Goal: Transaction & Acquisition: Obtain resource

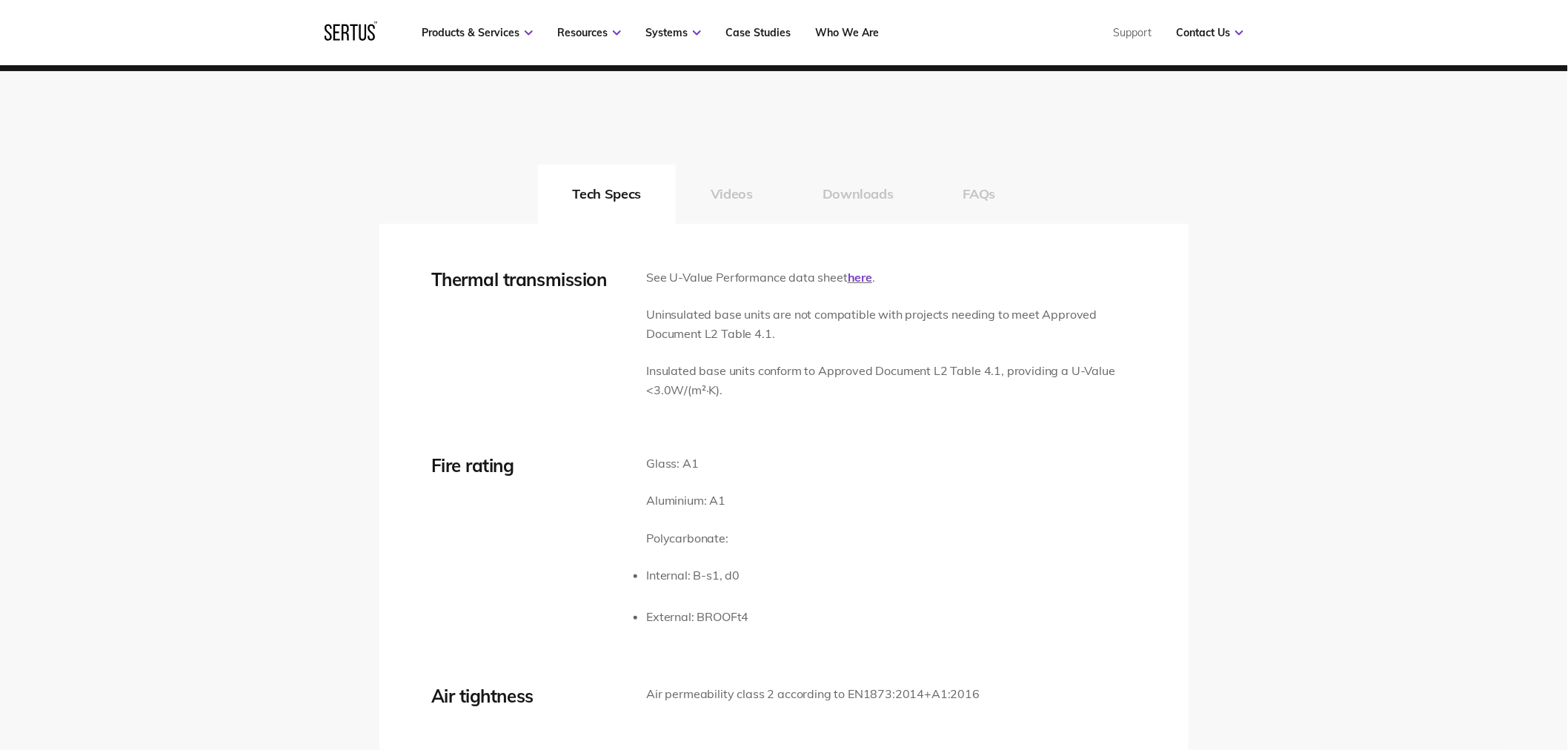
scroll to position [2224, 0]
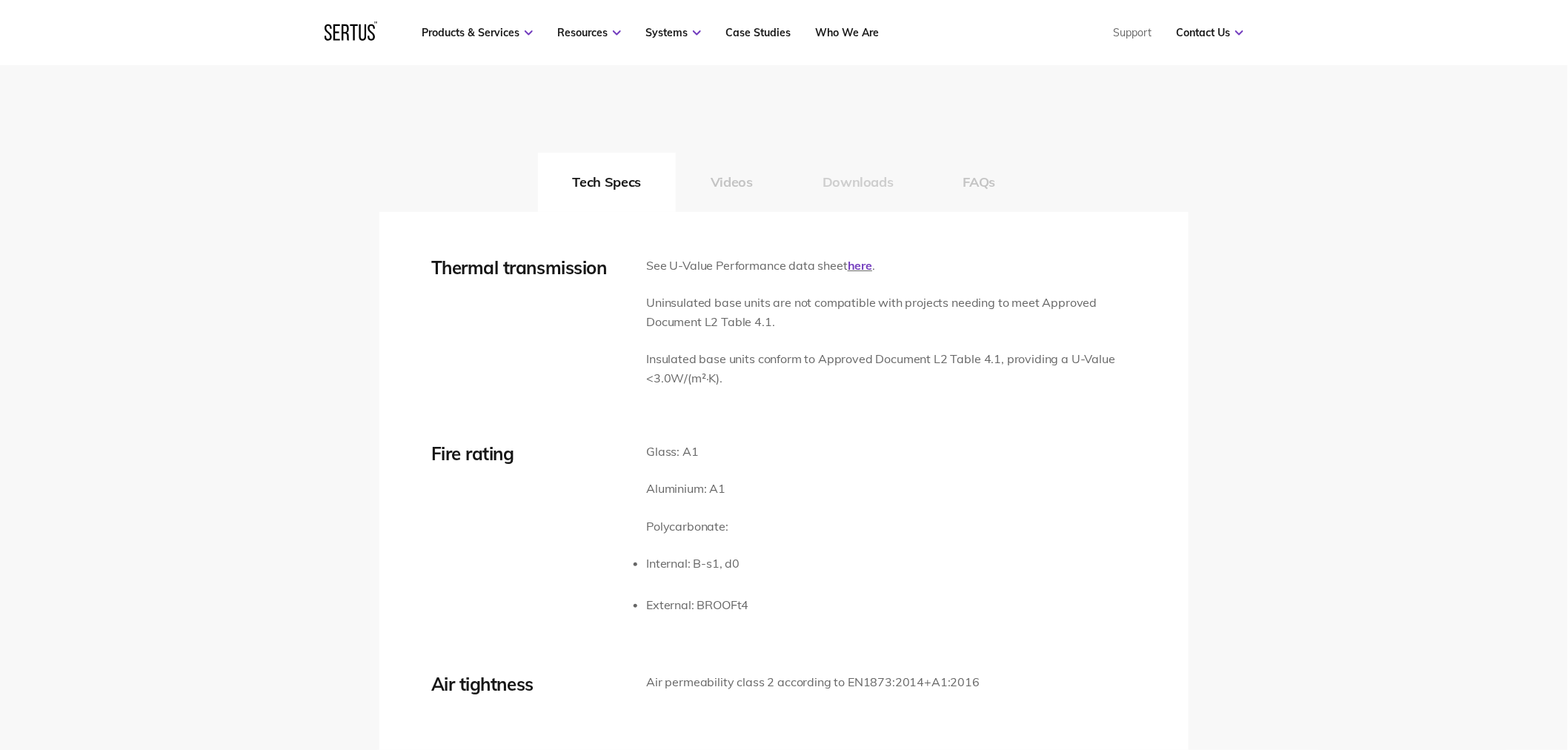
click at [857, 187] on button "Downloads" at bounding box center [858, 182] width 140 height 59
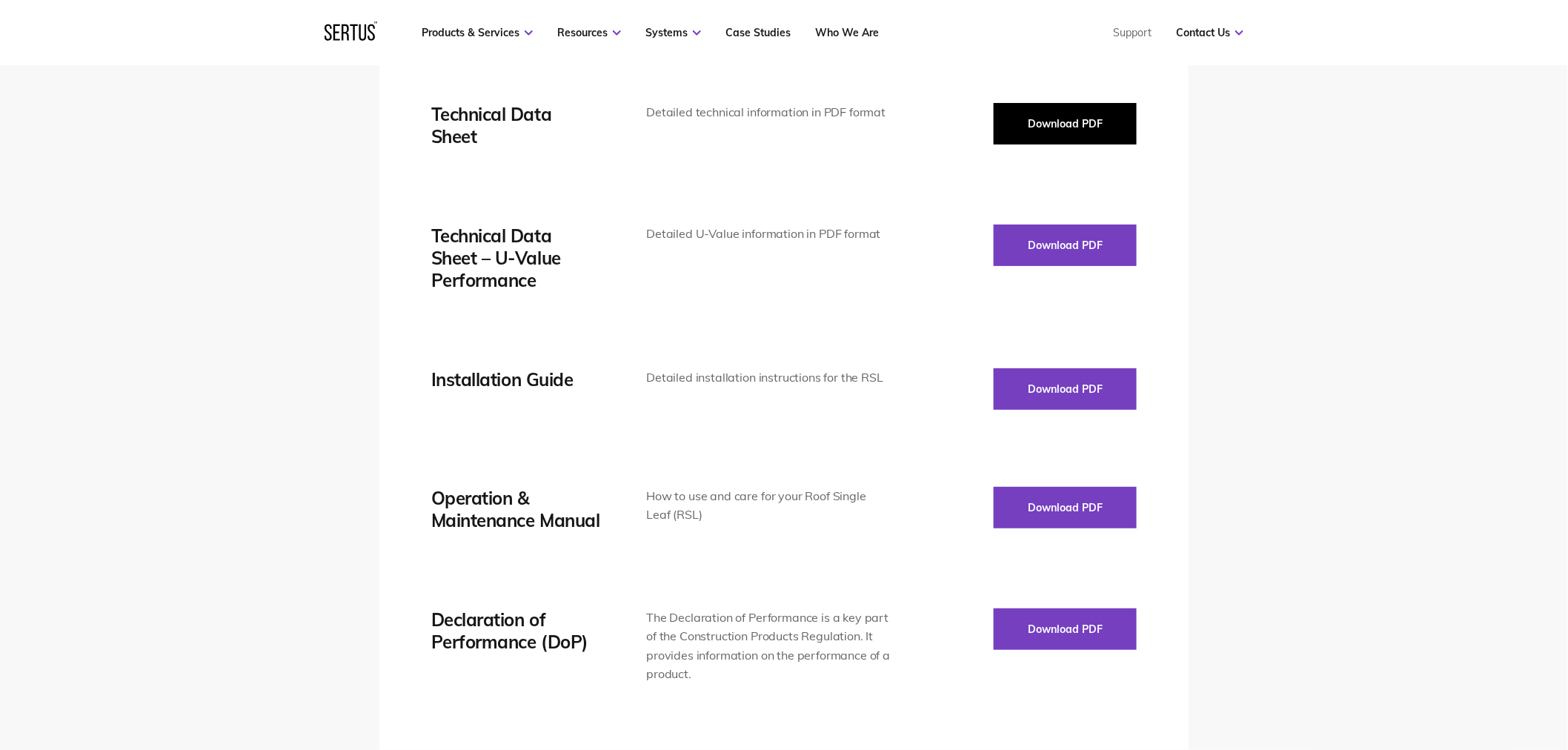
scroll to position [2141, 0]
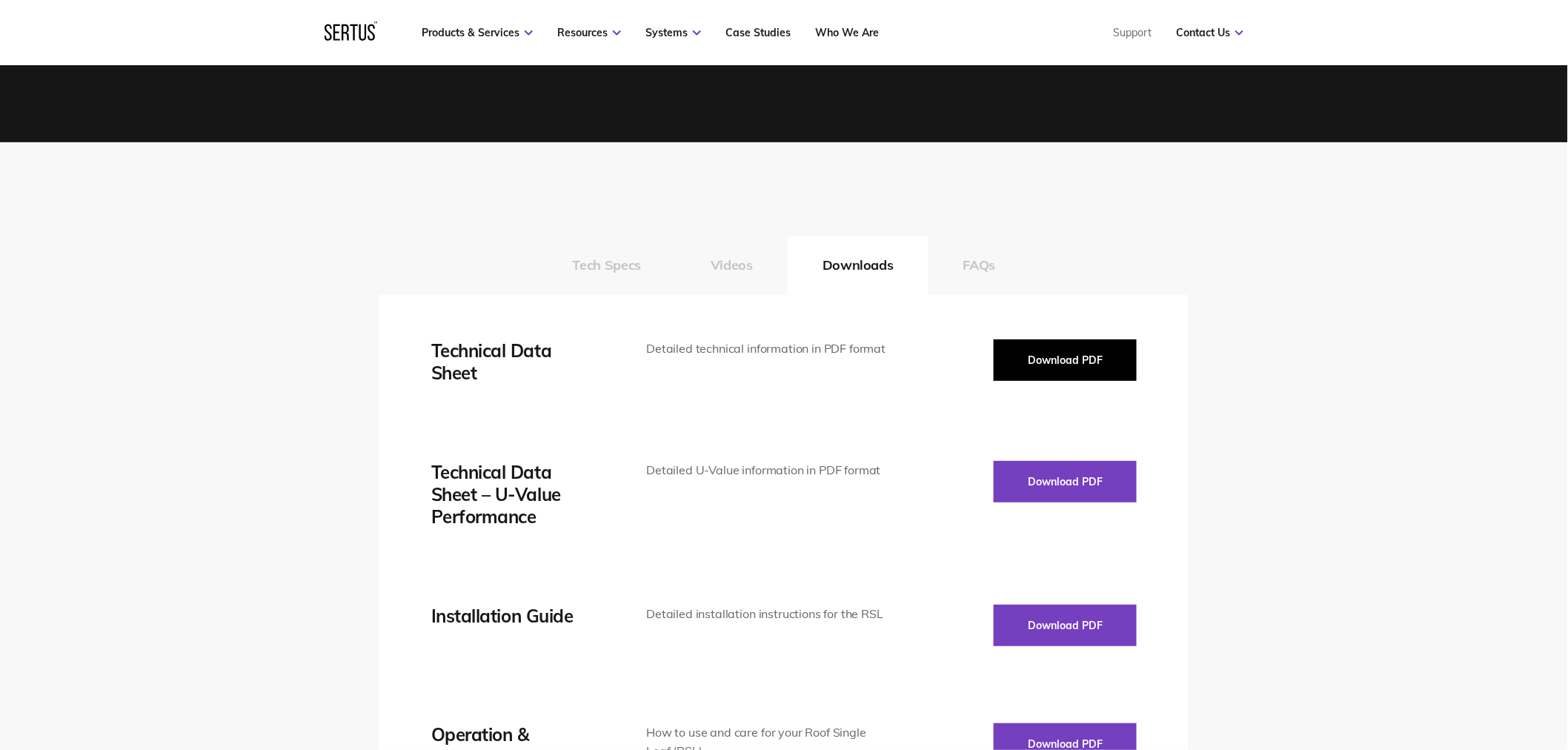
click at [1077, 339] on button "Download PDF" at bounding box center [1065, 360] width 143 height 42
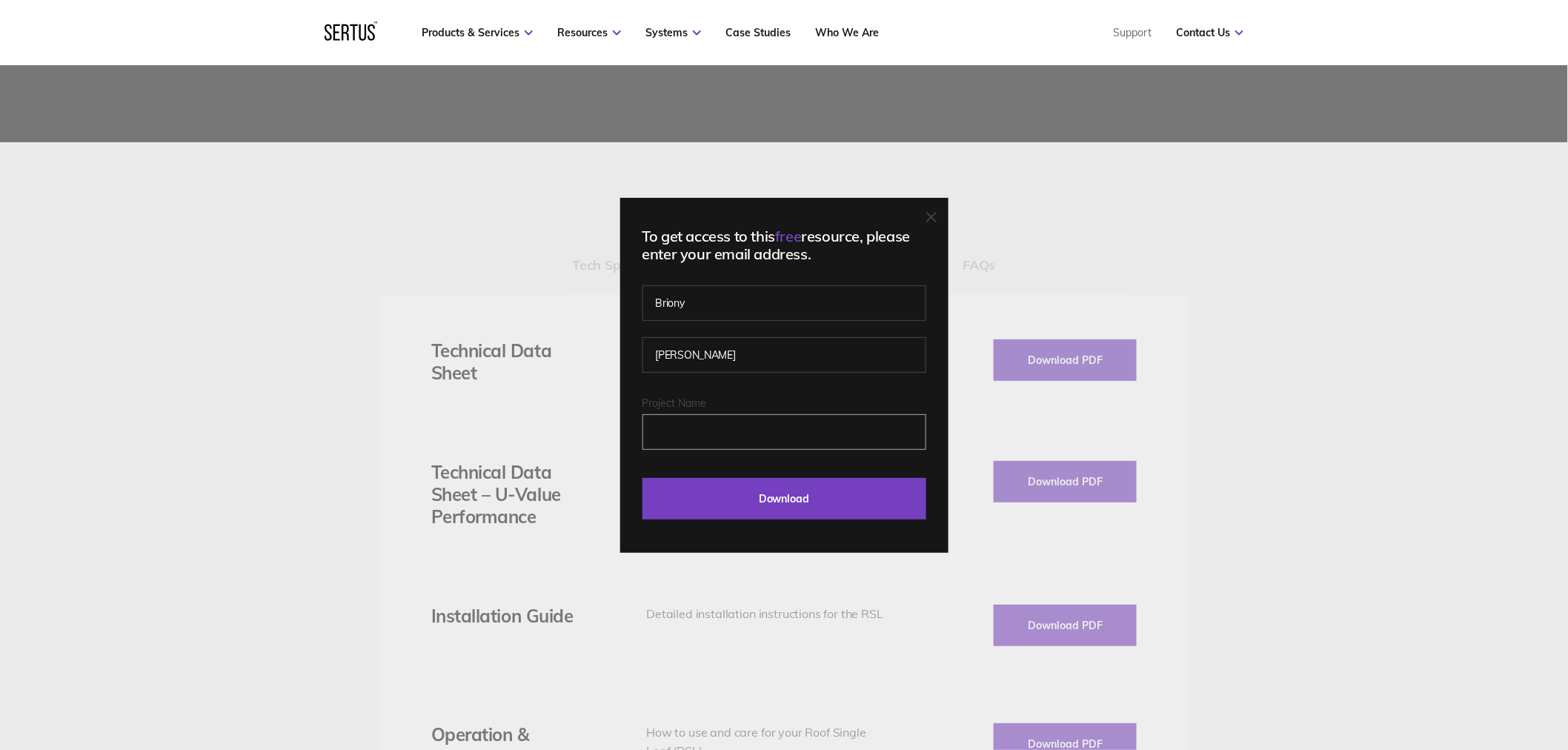
click at [710, 432] on input "Project Name" at bounding box center [784, 432] width 284 height 36
click at [859, 437] on input "[EMAIL_ADDRESS][PERSON_NAME][DOMAIN_NAME]" at bounding box center [784, 432] width 284 height 36
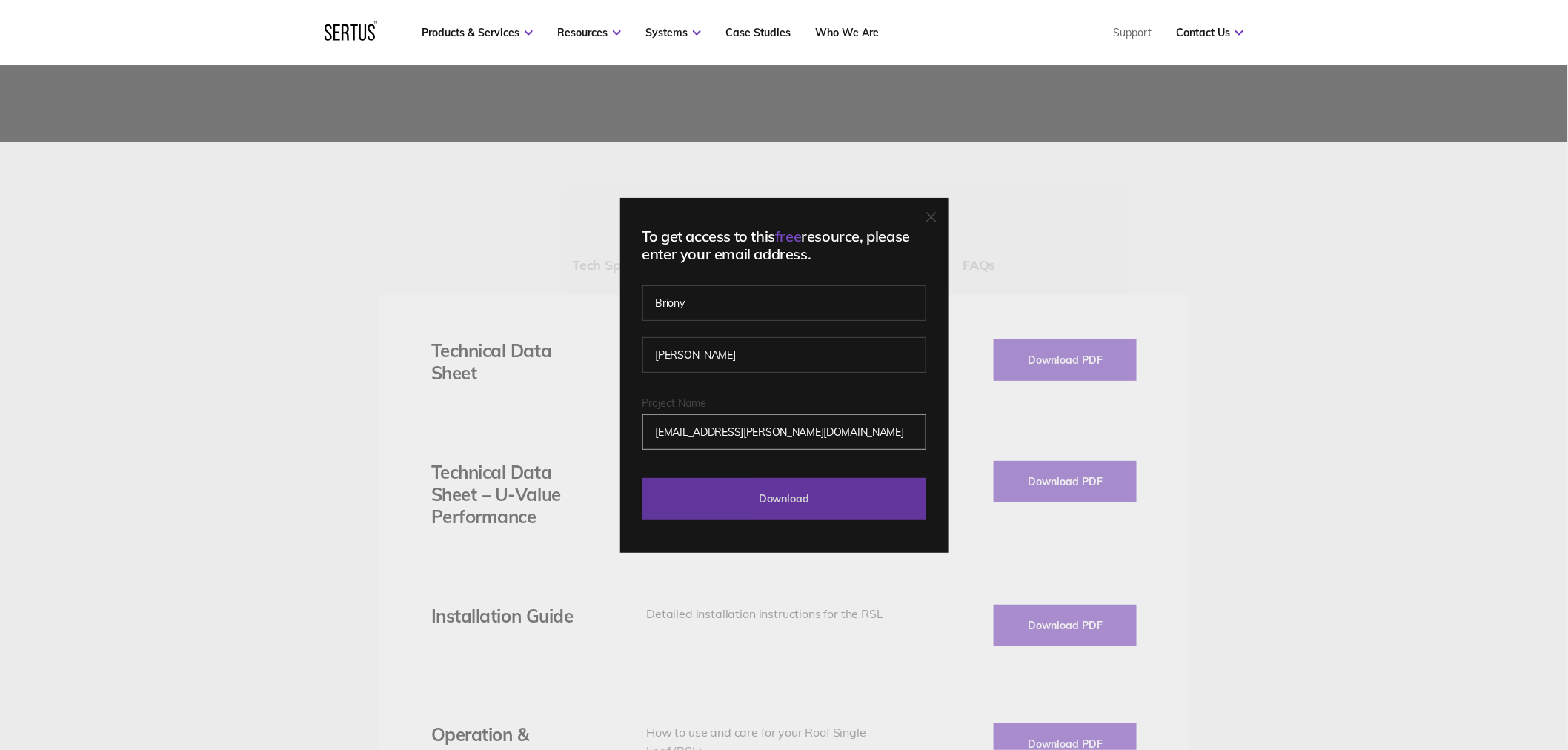
type input "[EMAIL_ADDRESS][PERSON_NAME][DOMAIN_NAME]"
click at [849, 489] on input "Download" at bounding box center [784, 499] width 284 height 42
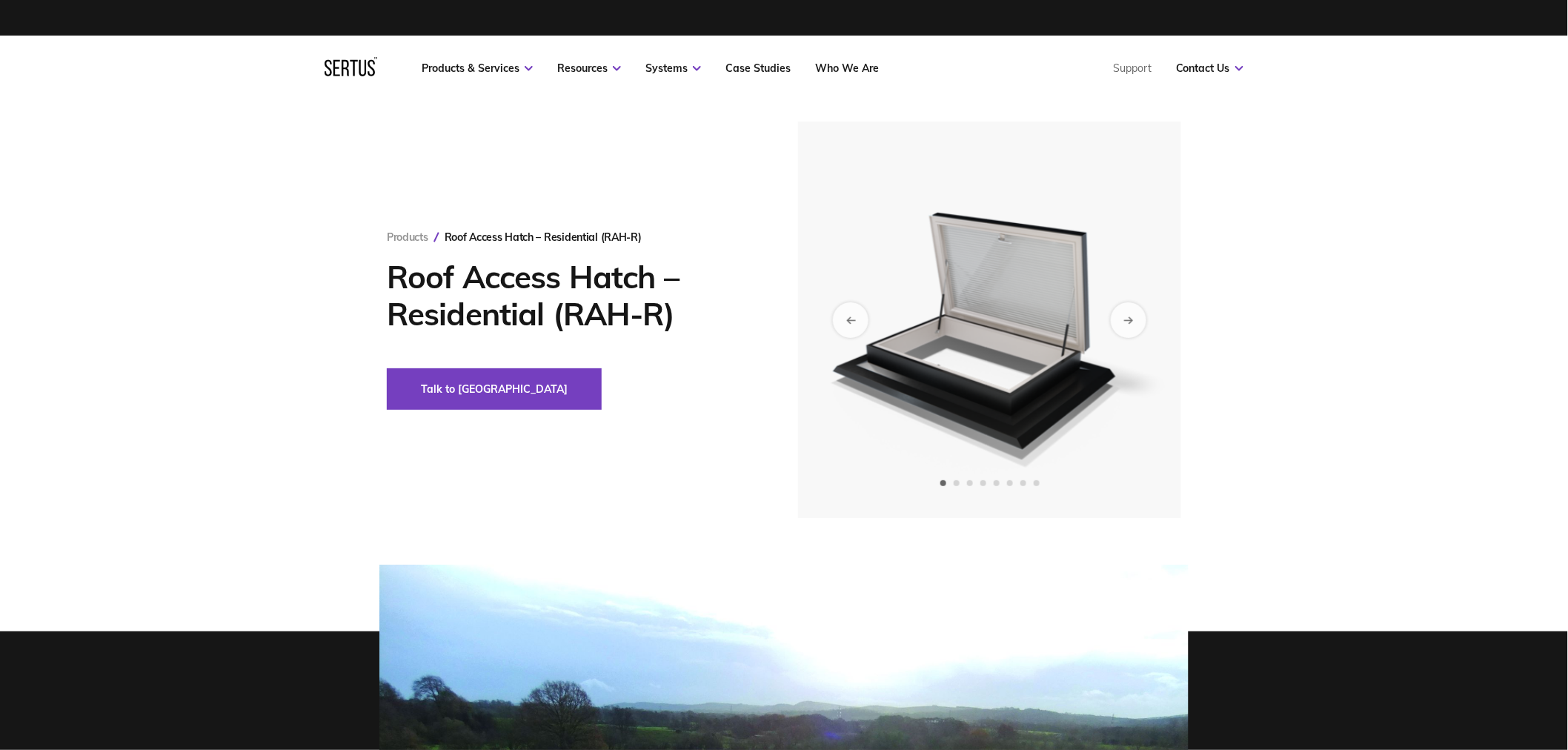
click at [1290, 343] on div "Products Roof Access Hatch – Residential (RAH-R) Roof Access Hatch – Residentia…" at bounding box center [784, 320] width 1568 height 396
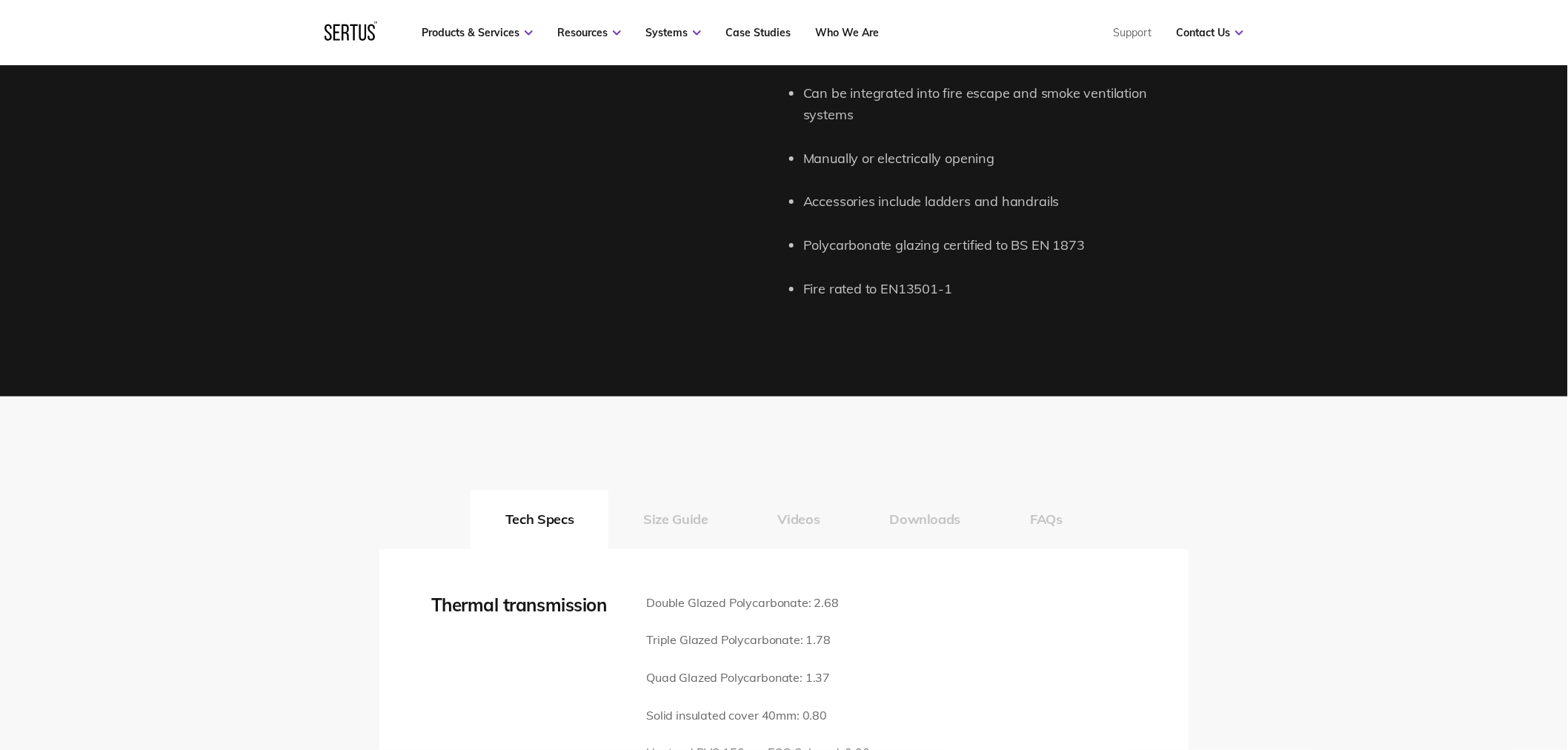
scroll to position [1894, 0]
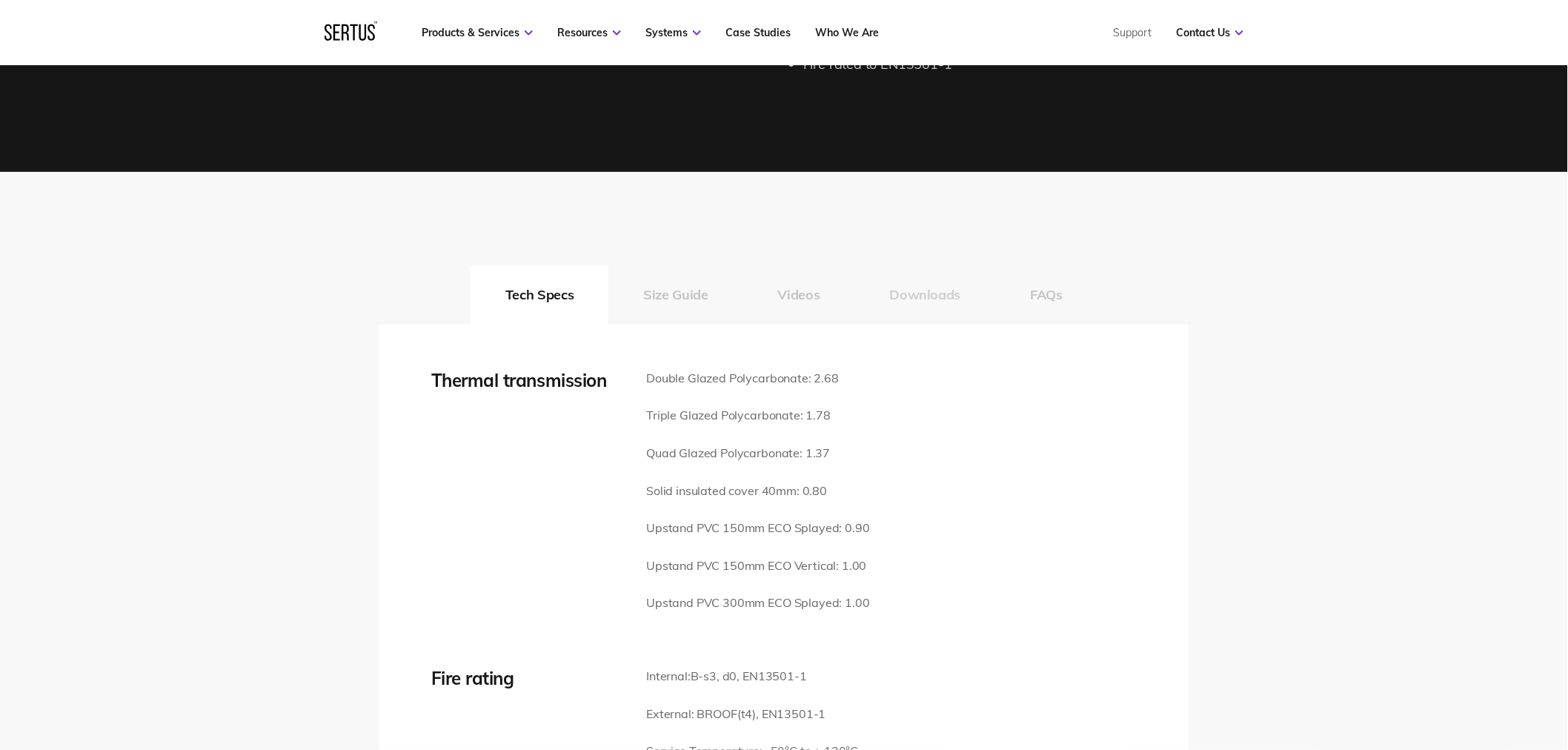
click at [873, 269] on button "Downloads" at bounding box center [926, 294] width 140 height 59
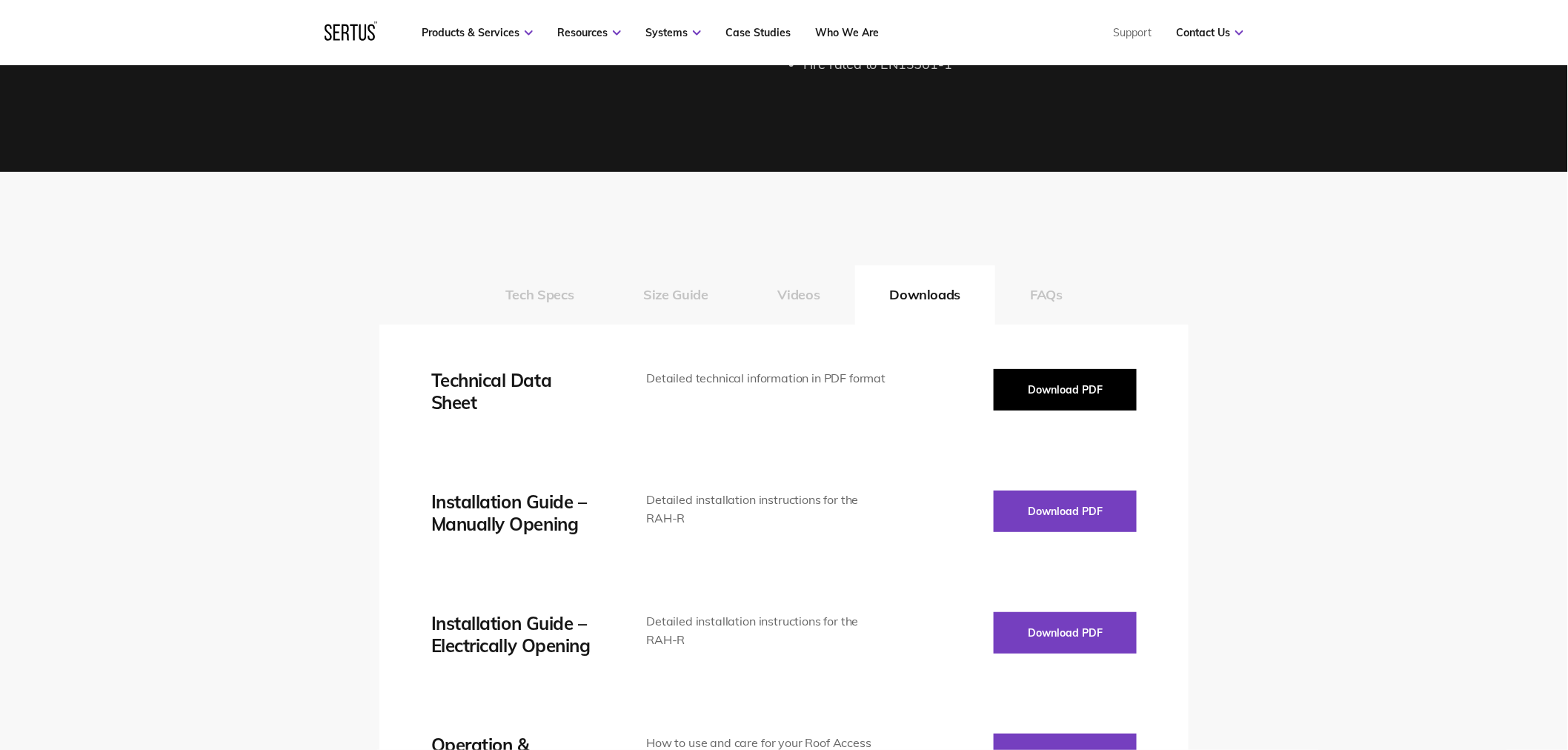
click at [1057, 369] on button "Download PDF" at bounding box center [1065, 390] width 143 height 42
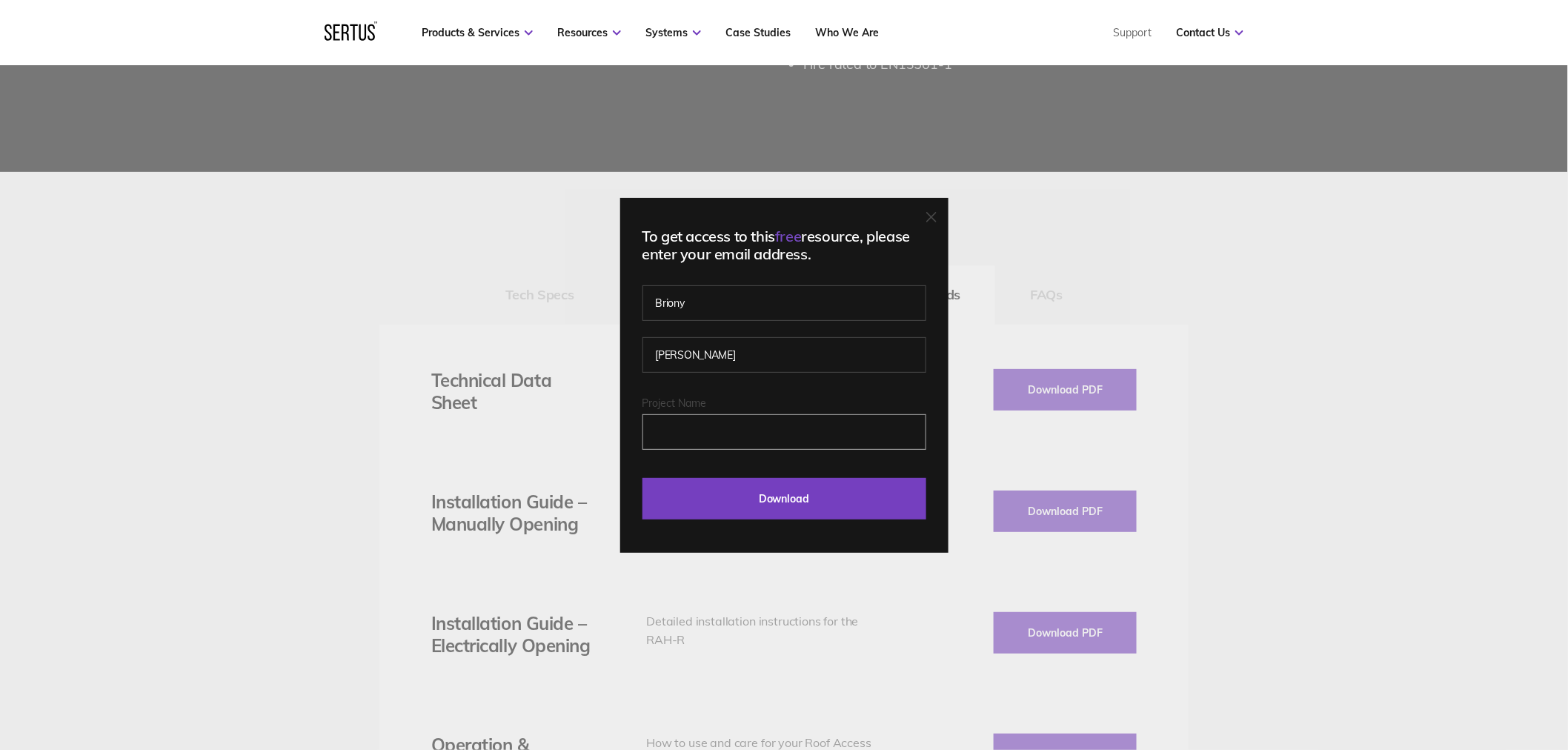
click at [814, 419] on input "Project Name" at bounding box center [784, 432] width 284 height 36
type input "[EMAIL_ADDRESS][PERSON_NAME][DOMAIN_NAME]"
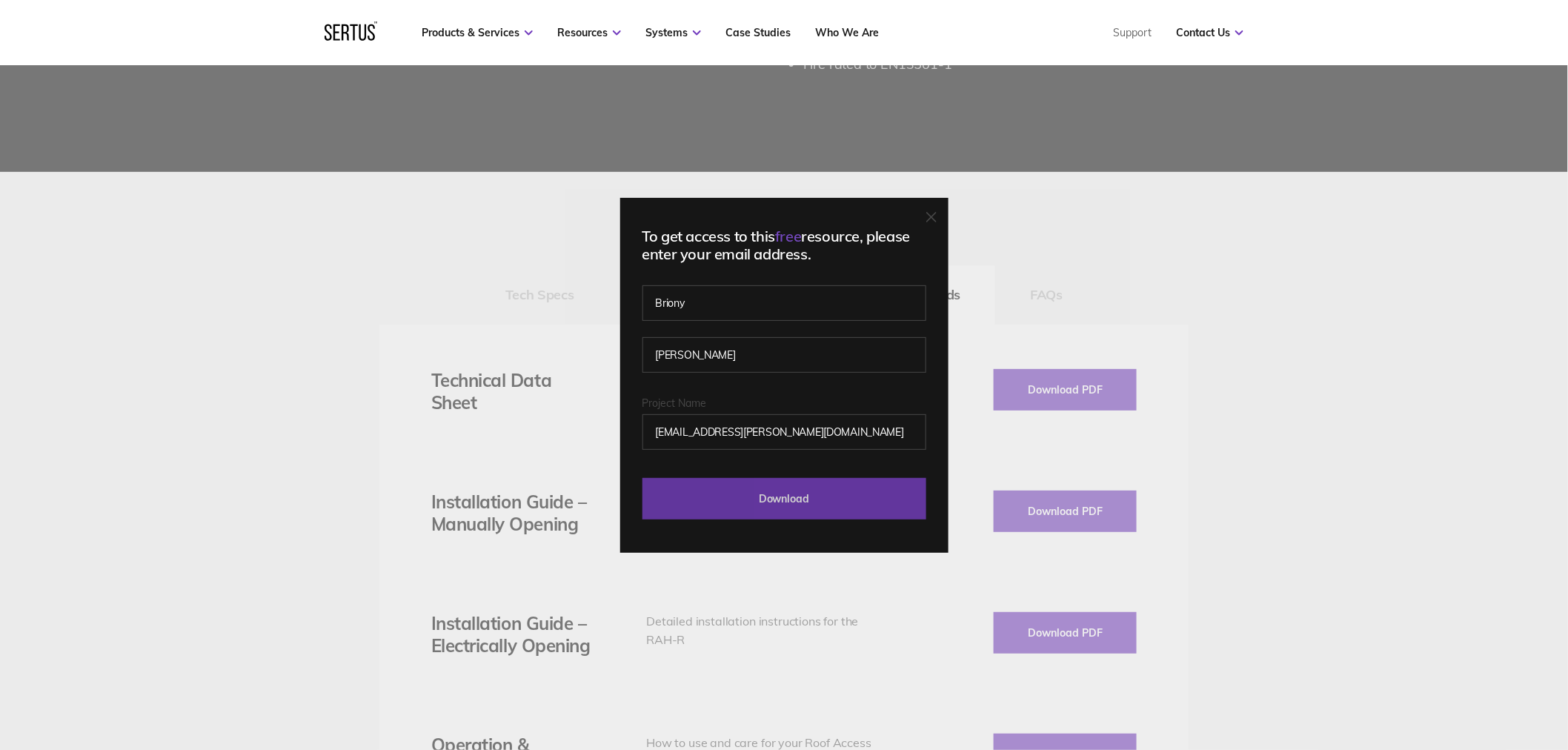
click at [793, 505] on input "Download" at bounding box center [784, 499] width 284 height 42
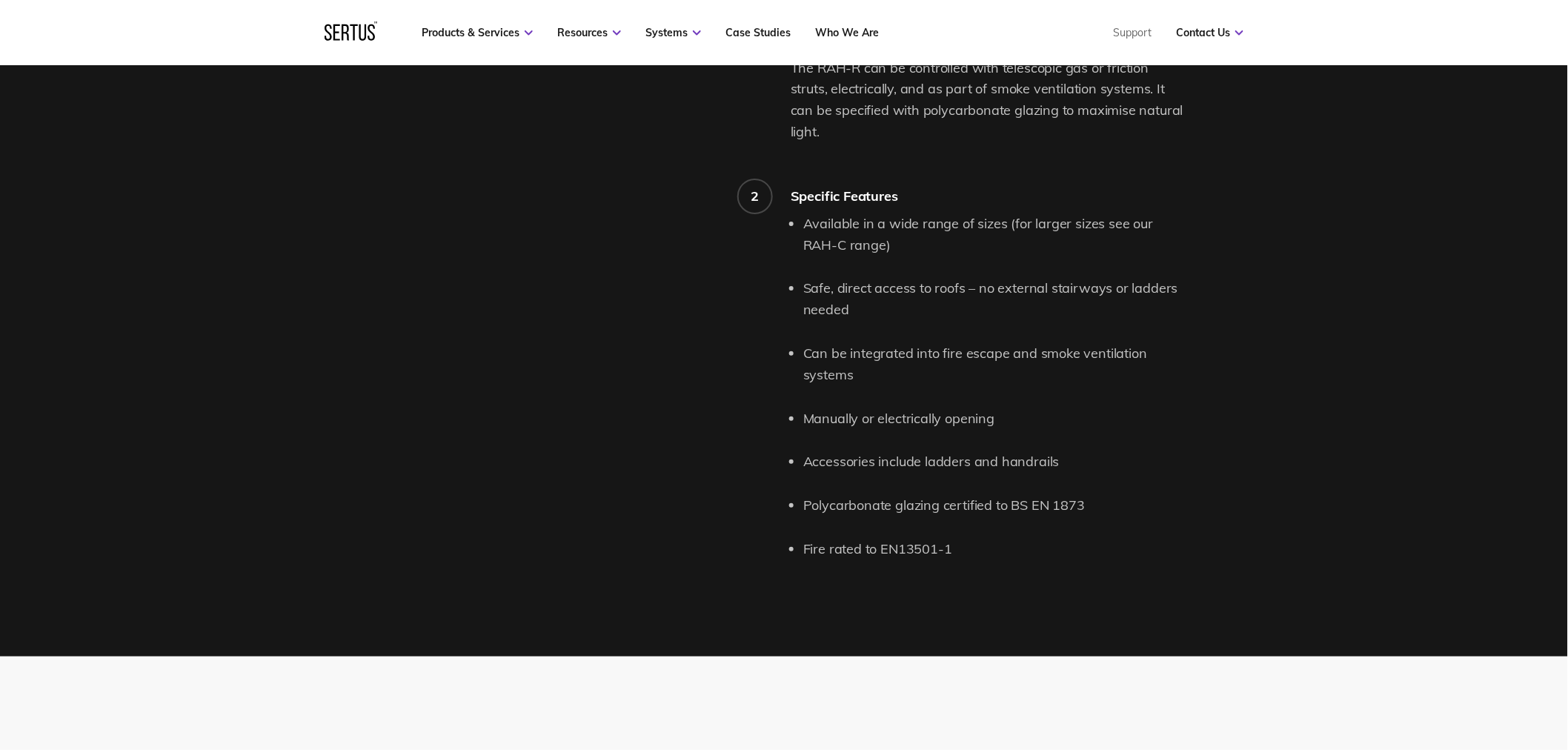
scroll to position [1400, 0]
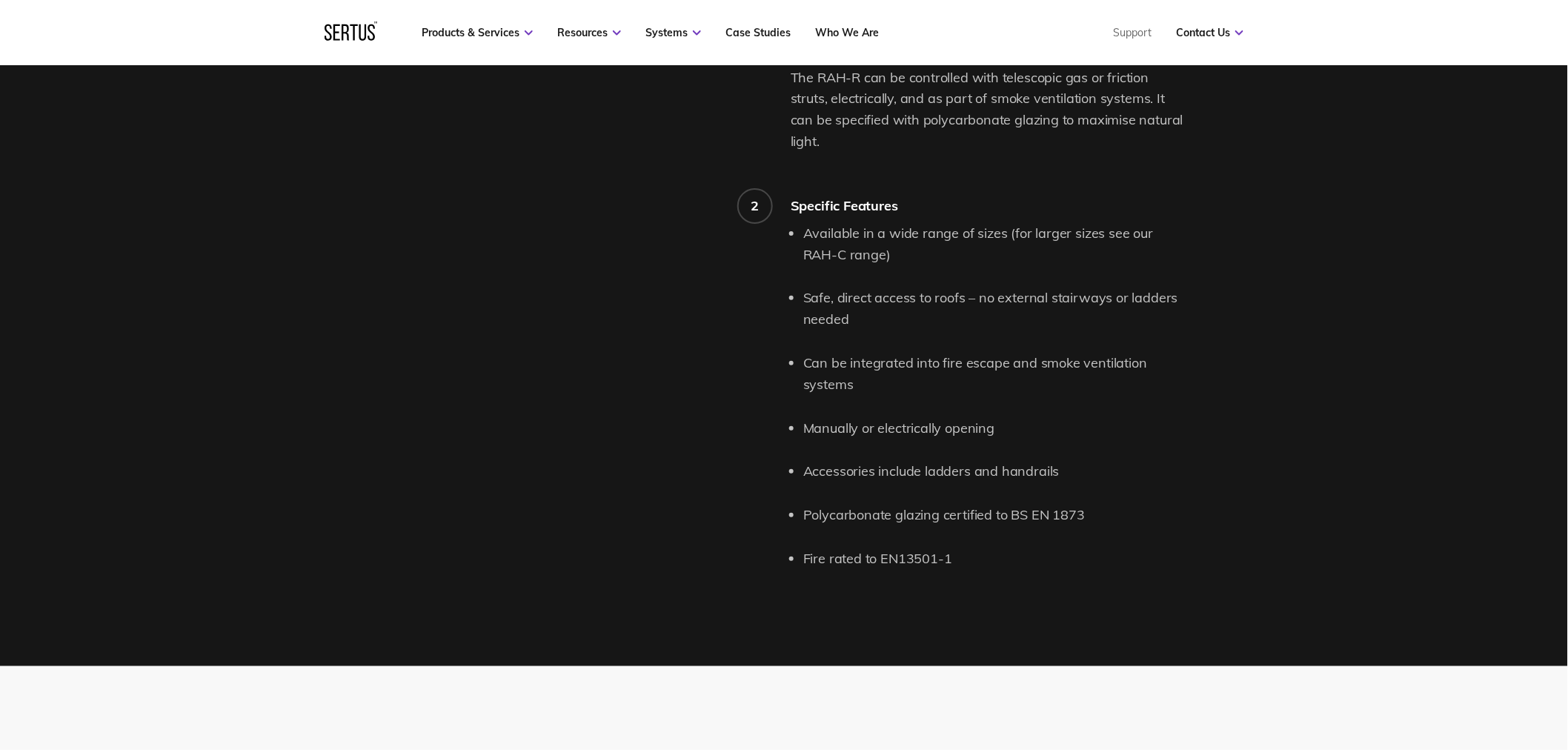
click at [1268, 451] on div "Product features and details. 1 Roof Access Hatch (RAH-R) Description The Sertu…" at bounding box center [784, 219] width 1568 height 894
